Goal: Information Seeking & Learning: Learn about a topic

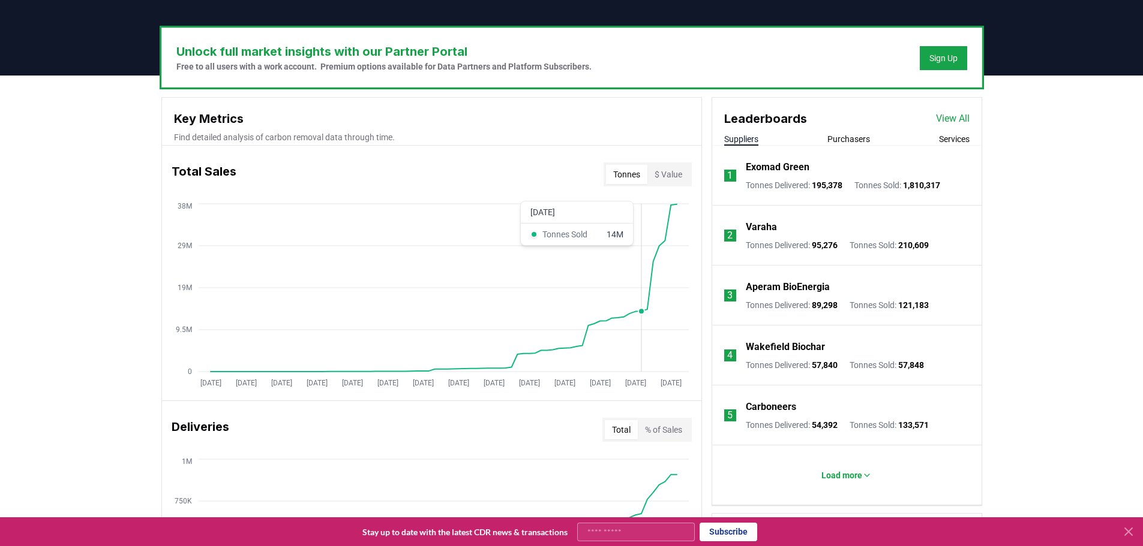
scroll to position [480, 0]
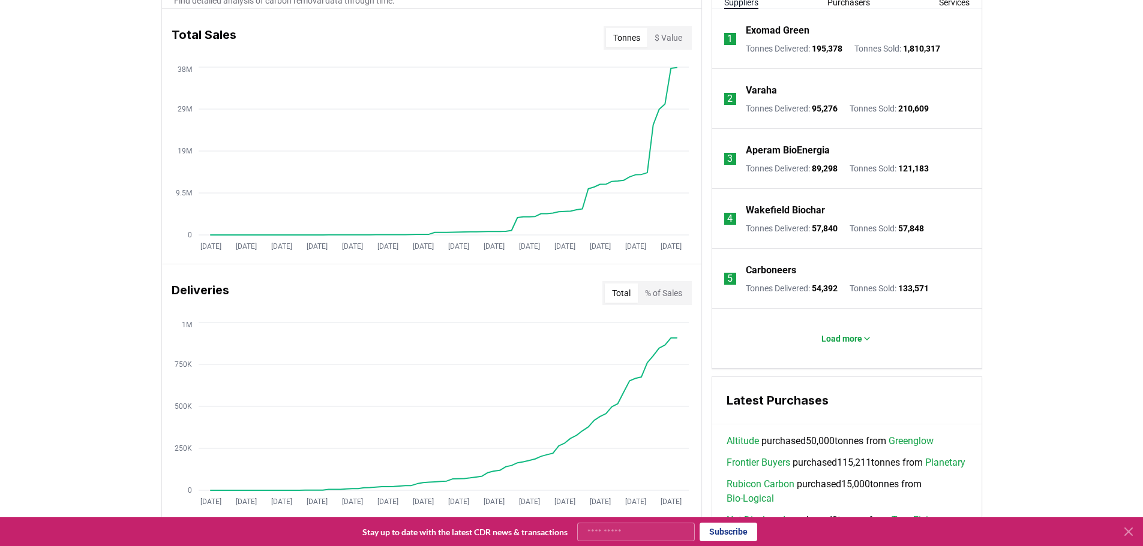
click at [1134, 525] on icon at bounding box center [1128, 532] width 14 height 14
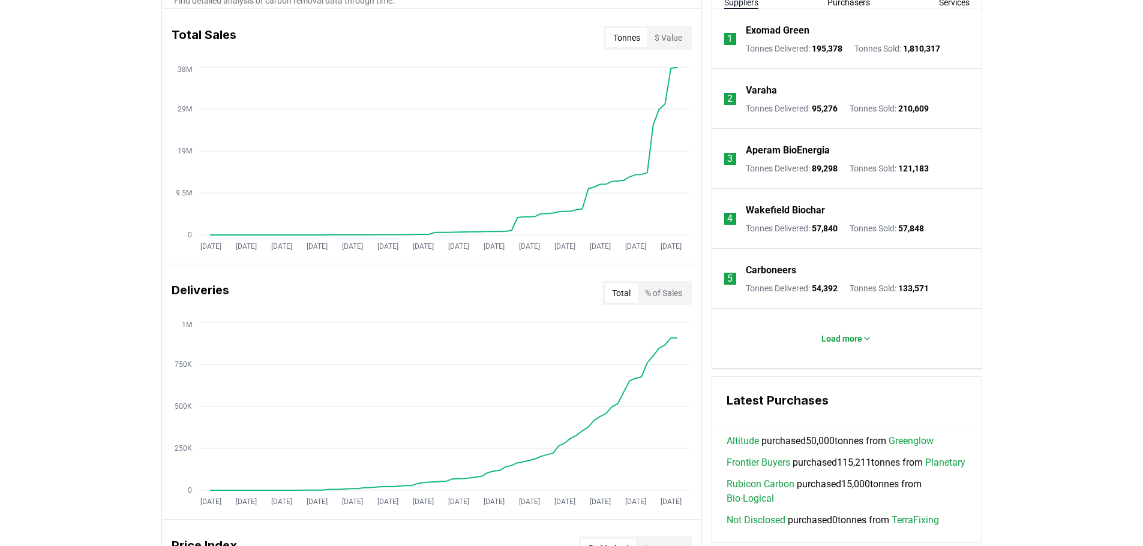
click at [1127, 530] on div "Unlock full market insights with our Partner Portal Free to all users with a wo…" at bounding box center [571, 413] width 1143 height 948
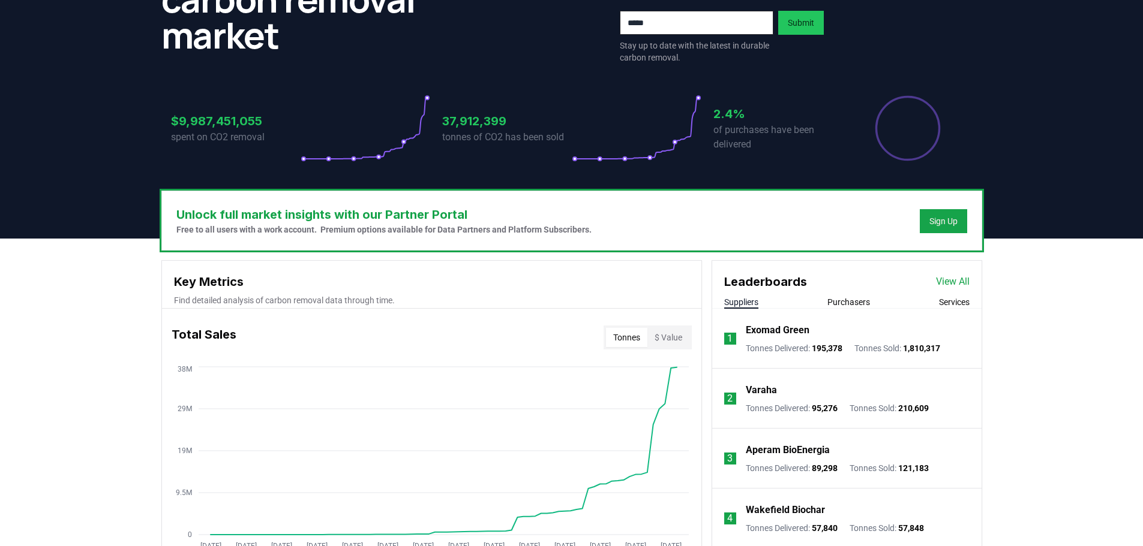
scroll to position [0, 0]
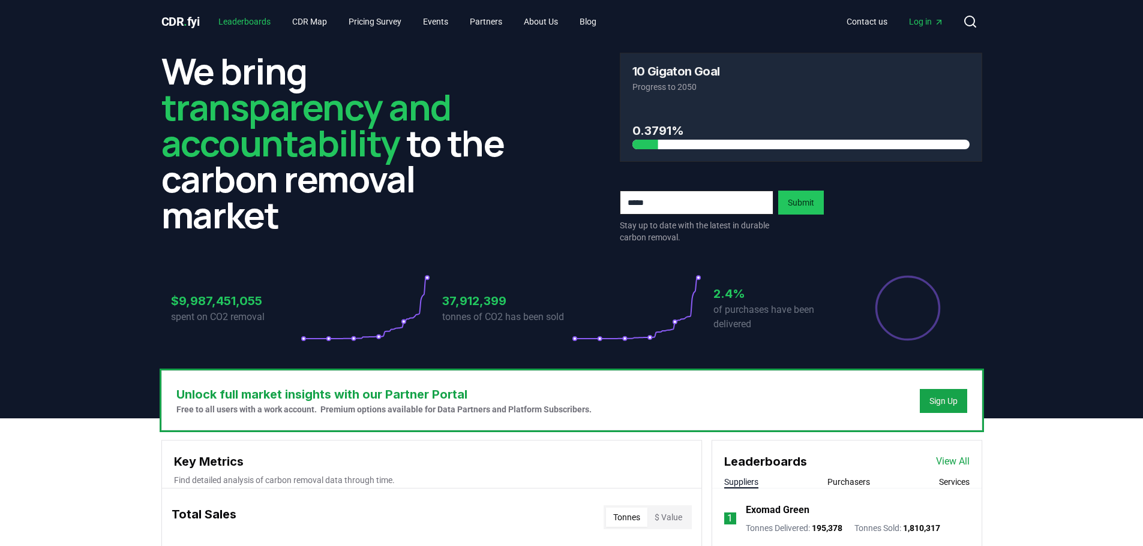
click at [261, 20] on link "Leaderboards" at bounding box center [244, 22] width 71 height 22
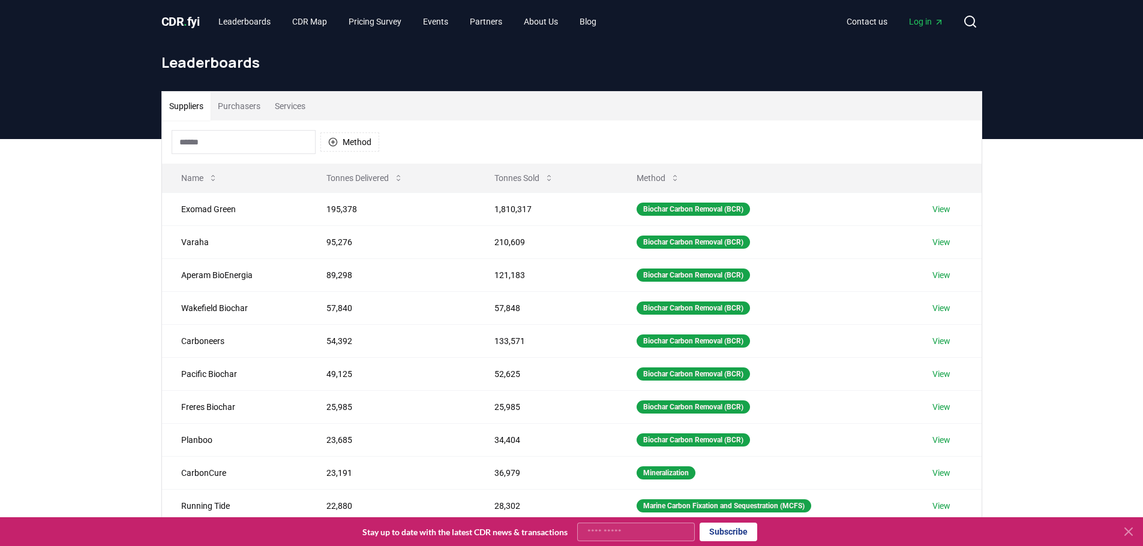
click at [251, 149] on input at bounding box center [244, 142] width 144 height 24
type input "*"
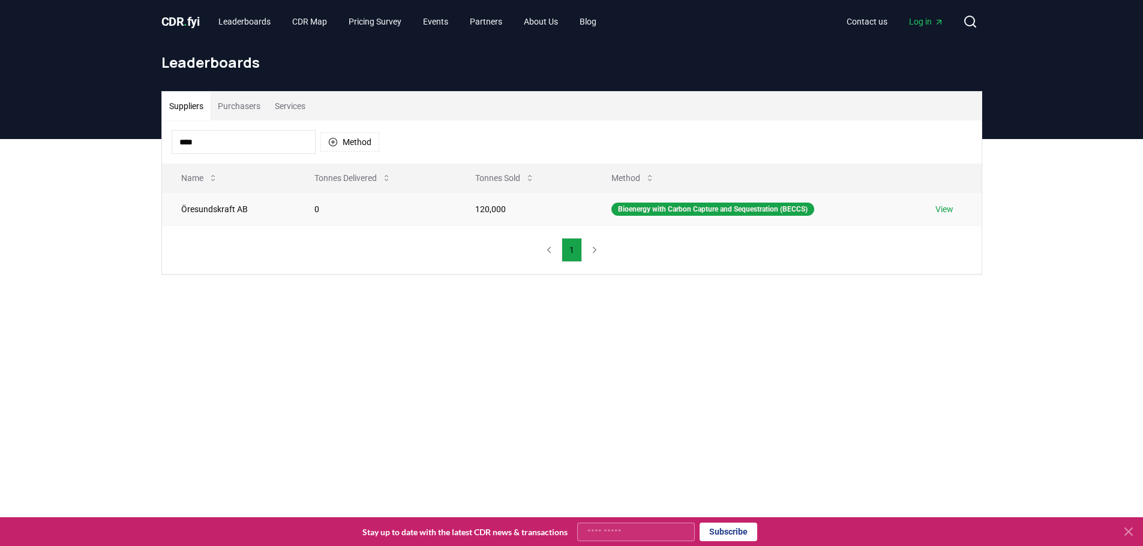
type input "****"
click at [237, 206] on td "Öresundskraft AB" at bounding box center [228, 209] width 133 height 33
click at [944, 210] on link "View" at bounding box center [944, 209] width 18 height 12
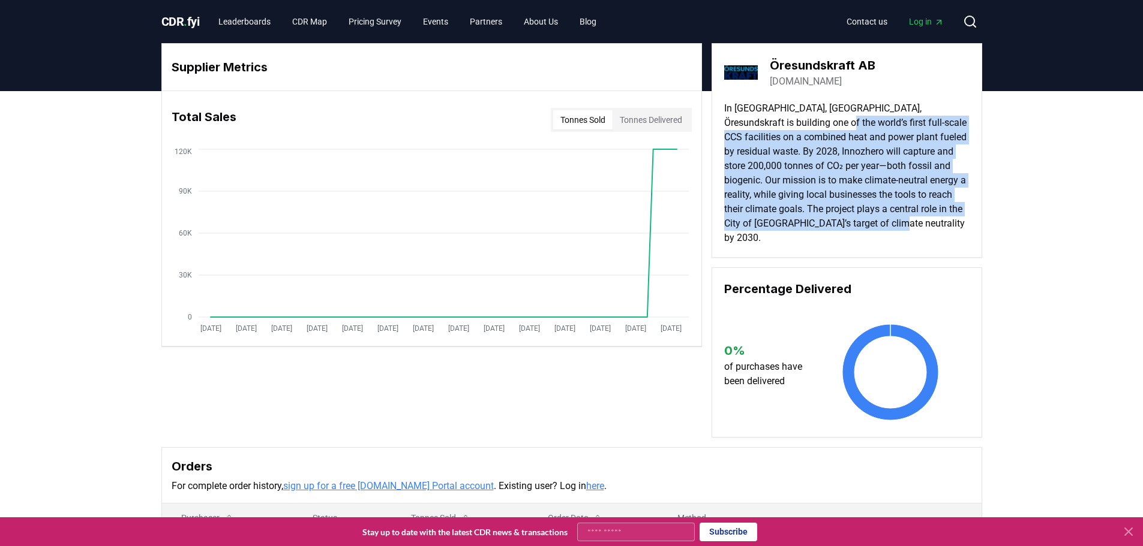
drag, startPoint x: 895, startPoint y: 233, endPoint x: 796, endPoint y: 124, distance: 147.7
click at [796, 124] on p "In [GEOGRAPHIC_DATA], [GEOGRAPHIC_DATA], Öresundskraft is building one of the w…" at bounding box center [846, 173] width 245 height 144
